Goal: Check status: Check status

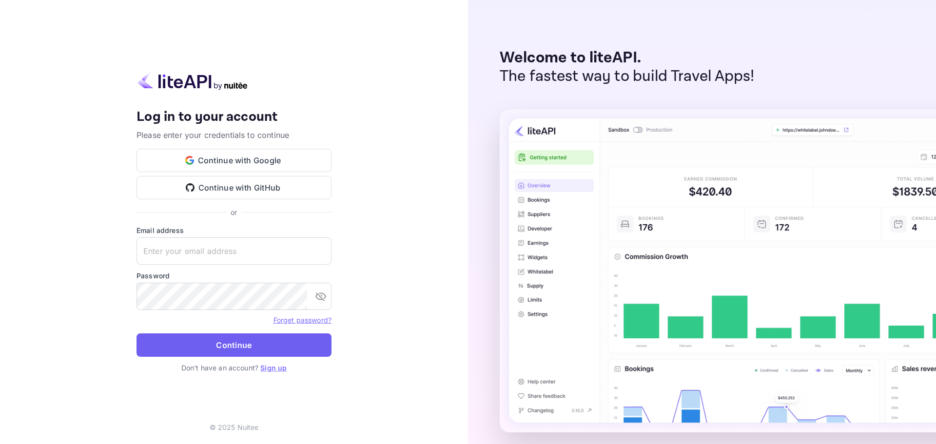
type input "m.belkhir+agent@nuitee.com"
click at [263, 348] on button "Continue" at bounding box center [233, 344] width 195 height 23
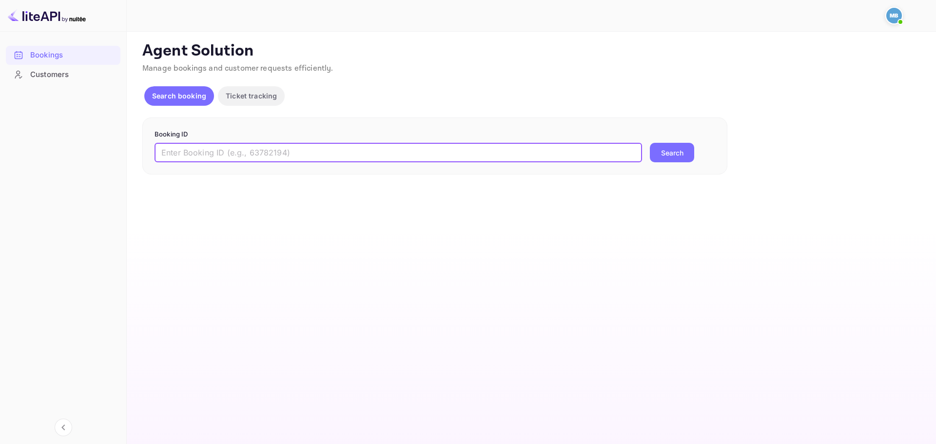
click at [240, 150] on input "text" at bounding box center [398, 152] width 487 height 19
paste input "9466098"
type input "9466098"
click at [650, 143] on button "Search" at bounding box center [672, 152] width 44 height 19
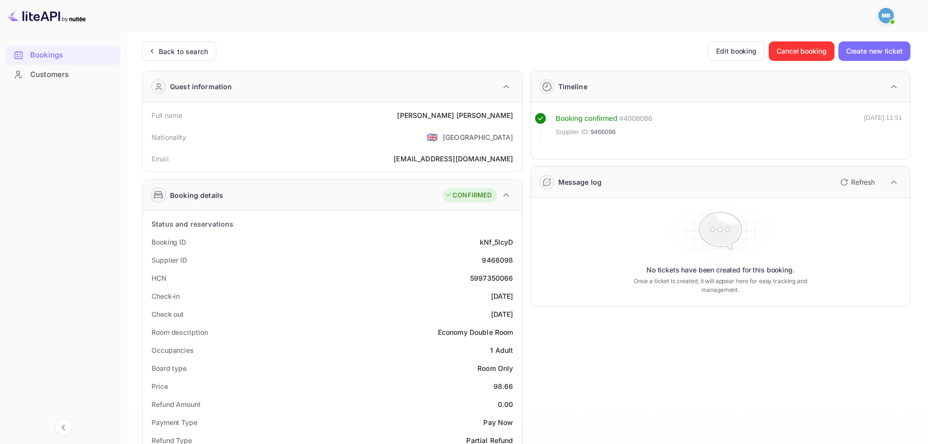
click at [850, 183] on icon "button" at bounding box center [845, 182] width 12 height 12
click at [848, 183] on icon "button" at bounding box center [844, 182] width 7 height 7
click at [846, 180] on icon "button" at bounding box center [845, 182] width 12 height 12
click at [842, 182] on icon "button" at bounding box center [845, 182] width 12 height 12
click at [178, 50] on div "Back to search" at bounding box center [183, 51] width 49 height 10
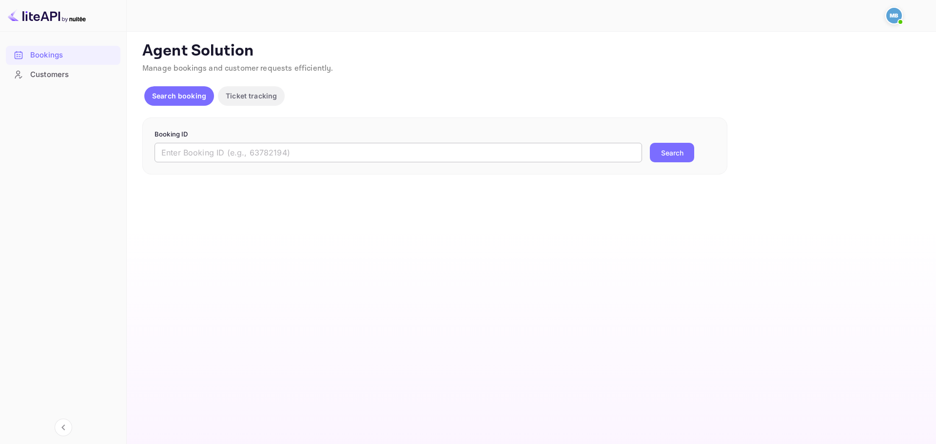
click at [562, 158] on input "text" at bounding box center [398, 152] width 487 height 19
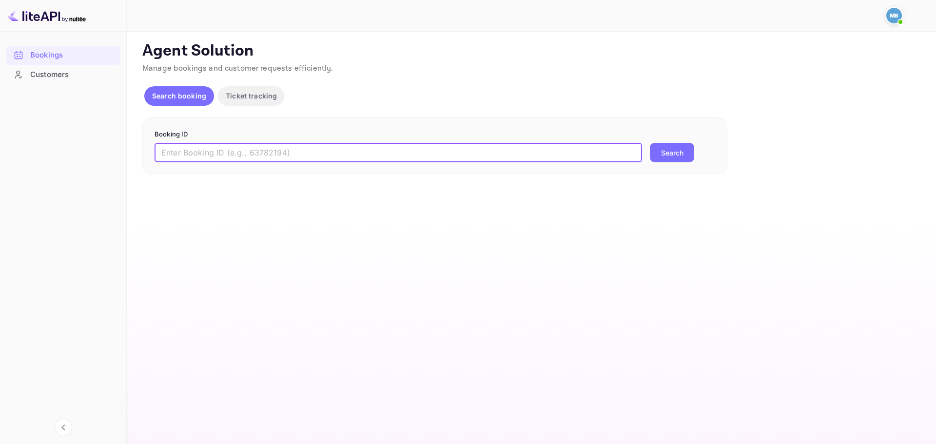
paste input "9466098"
type input "9466098"
click at [668, 151] on button "Search" at bounding box center [672, 152] width 44 height 19
